Goal: Information Seeking & Learning: Learn about a topic

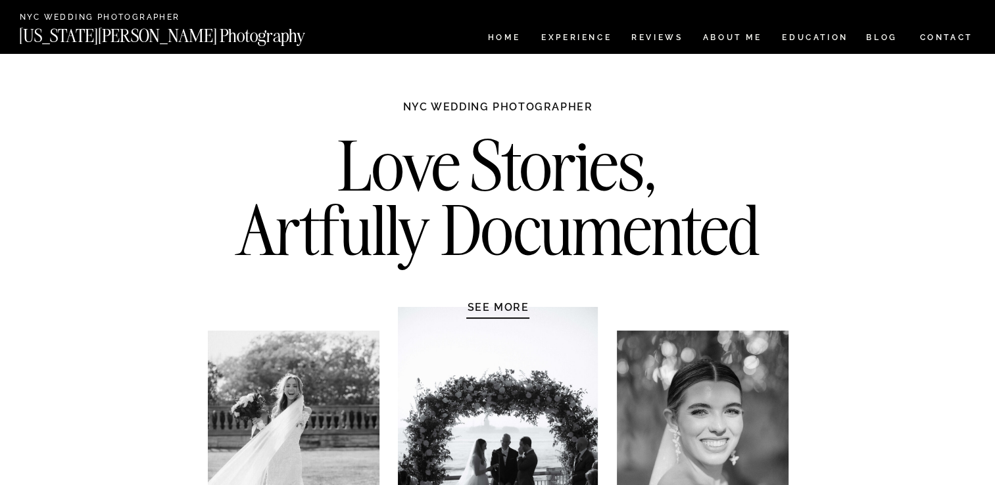
click at [492, 306] on h1 "SEE MORE" at bounding box center [498, 307] width 125 height 13
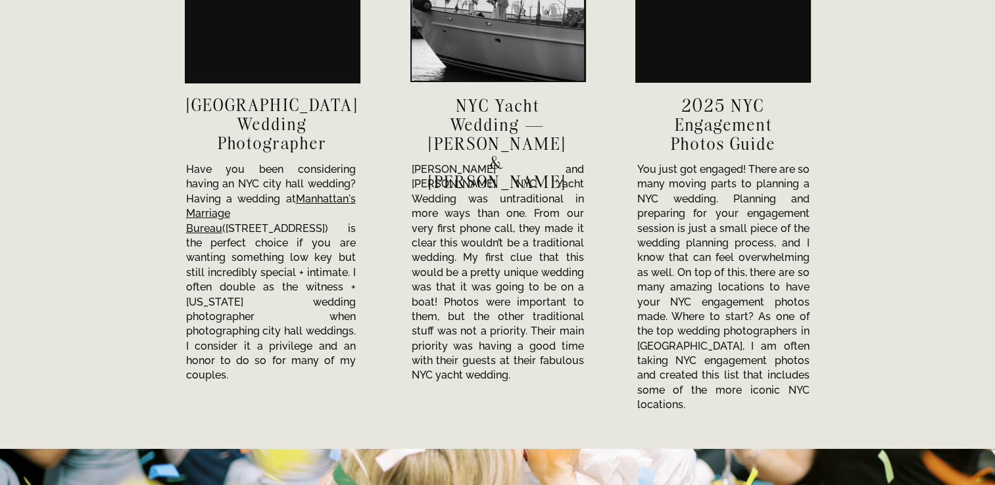
scroll to position [4546, 0]
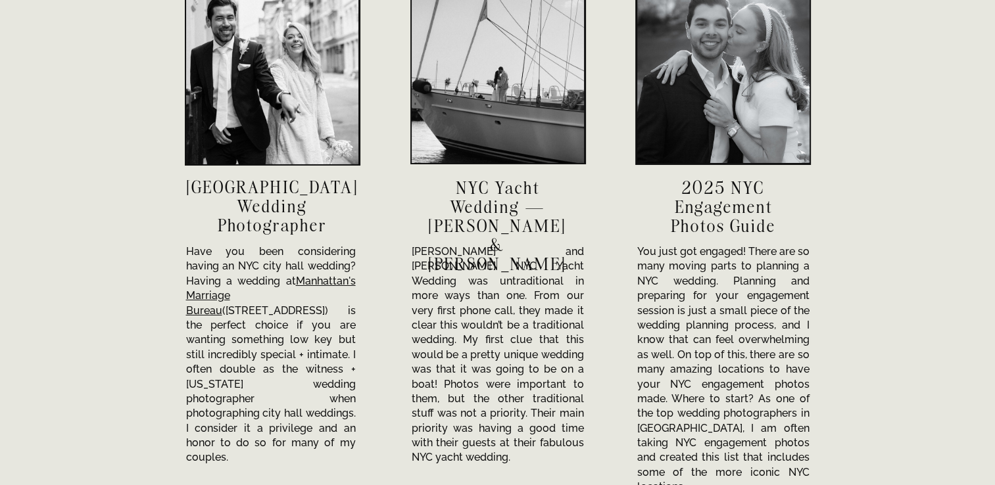
click at [269, 76] on div at bounding box center [272, 78] width 172 height 172
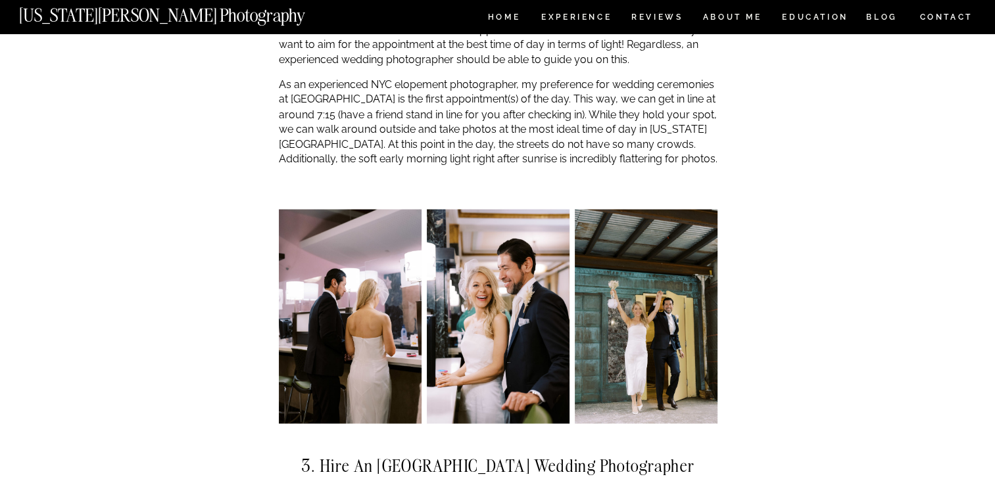
scroll to position [2379, 0]
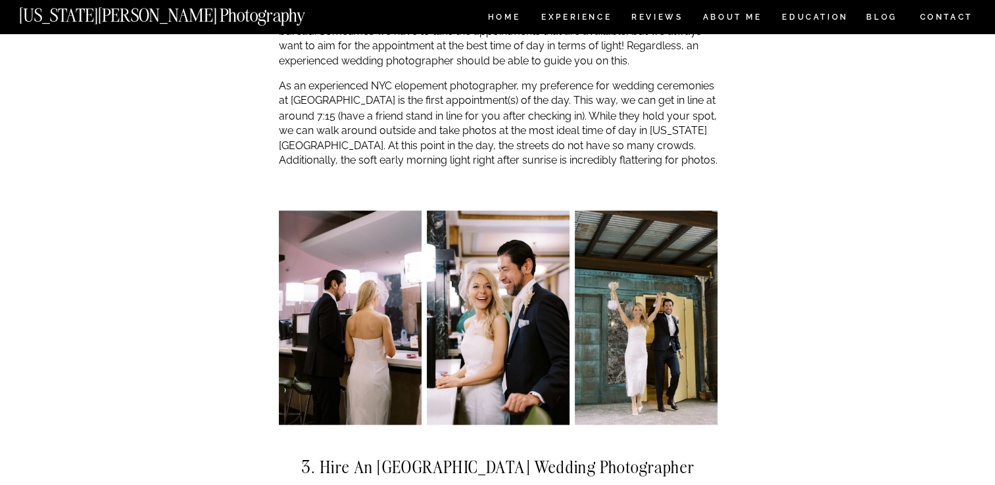
click at [372, 303] on img at bounding box center [350, 317] width 143 height 214
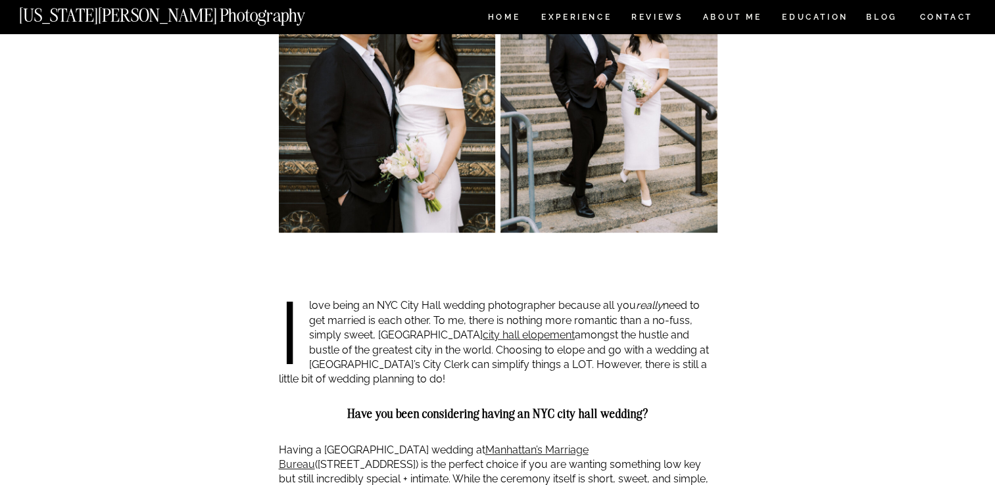
scroll to position [508, 0]
